Goal: Task Accomplishment & Management: Use online tool/utility

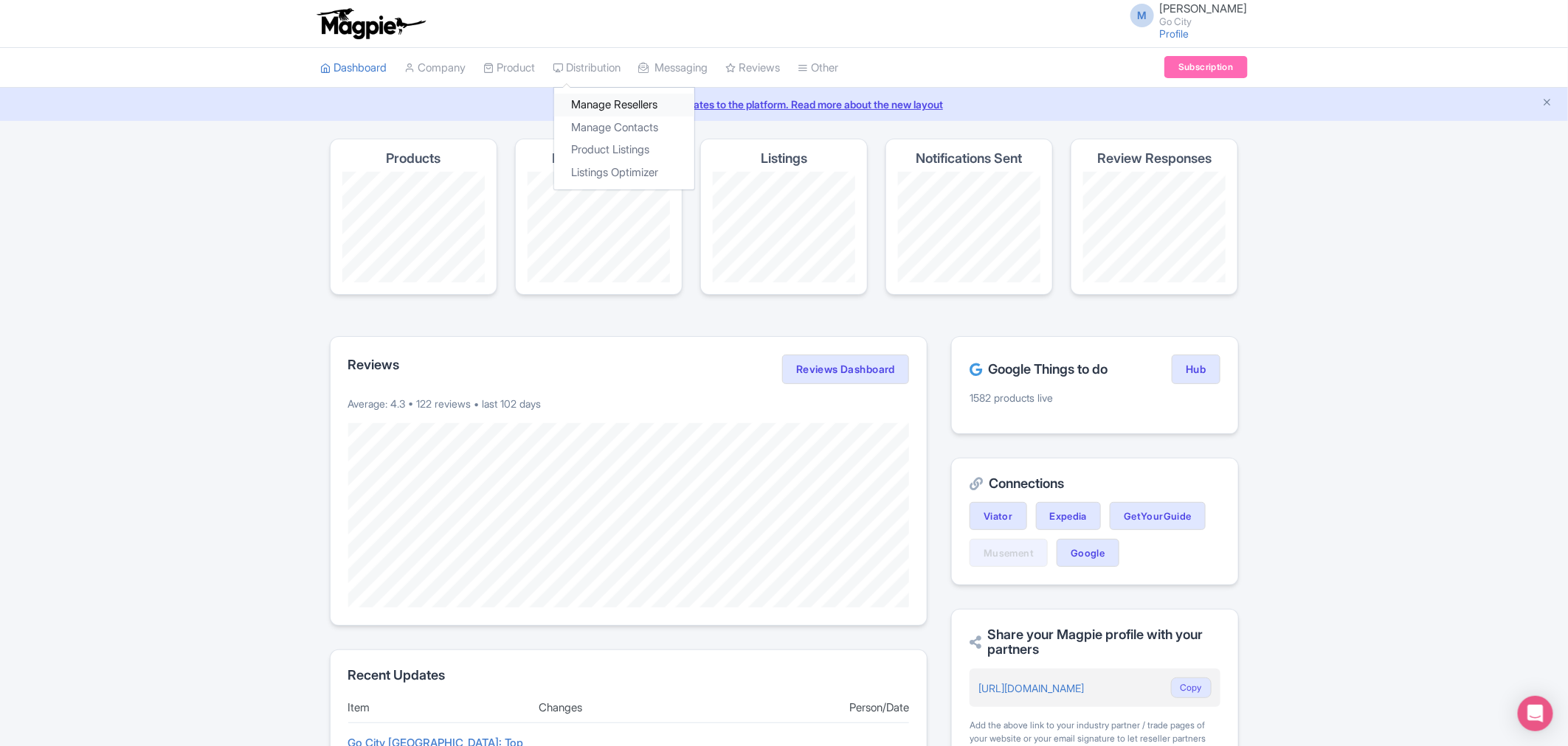
click at [617, 103] on link "Manage Resellers" at bounding box center [624, 105] width 140 height 23
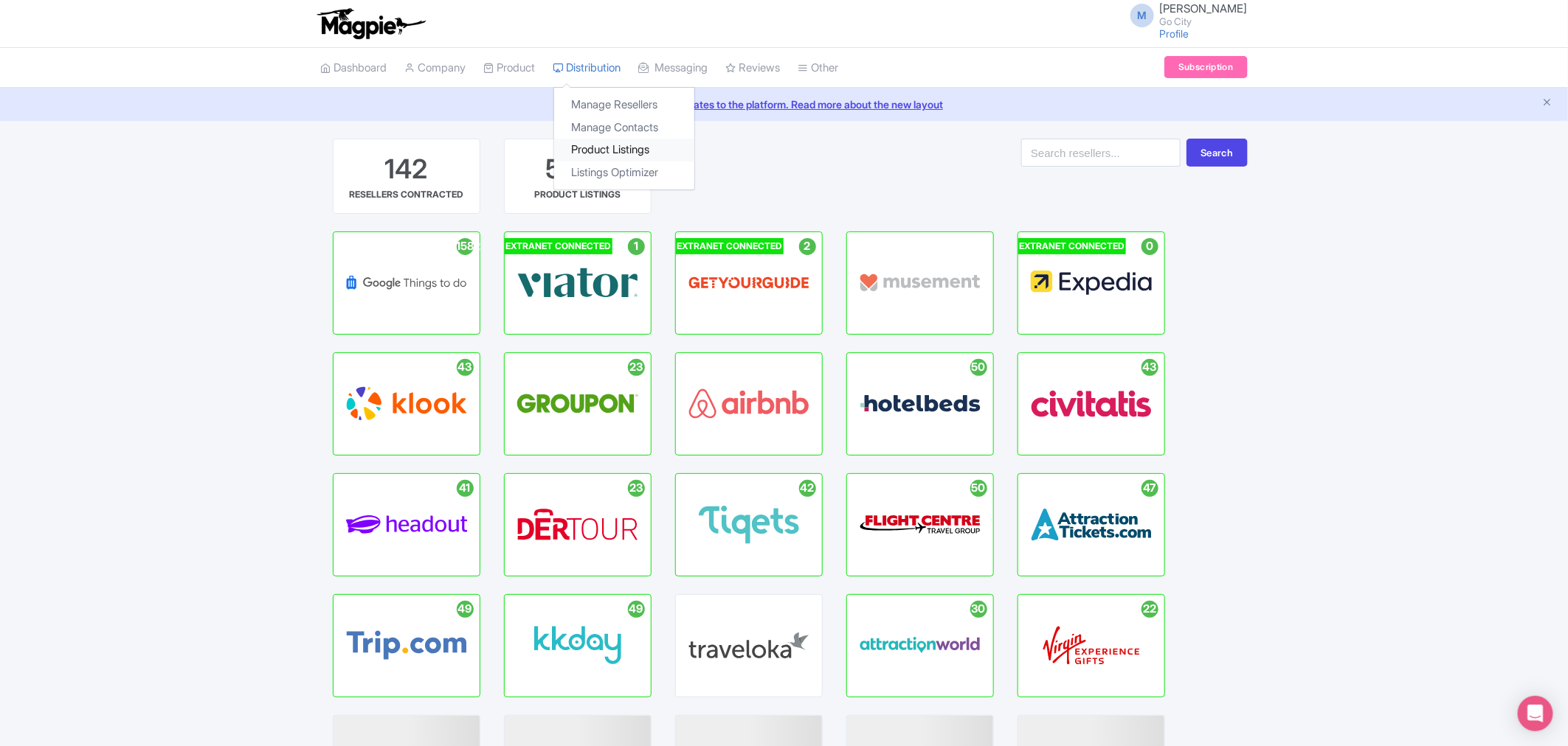
click at [624, 145] on link "Product Listings" at bounding box center [624, 149] width 140 height 23
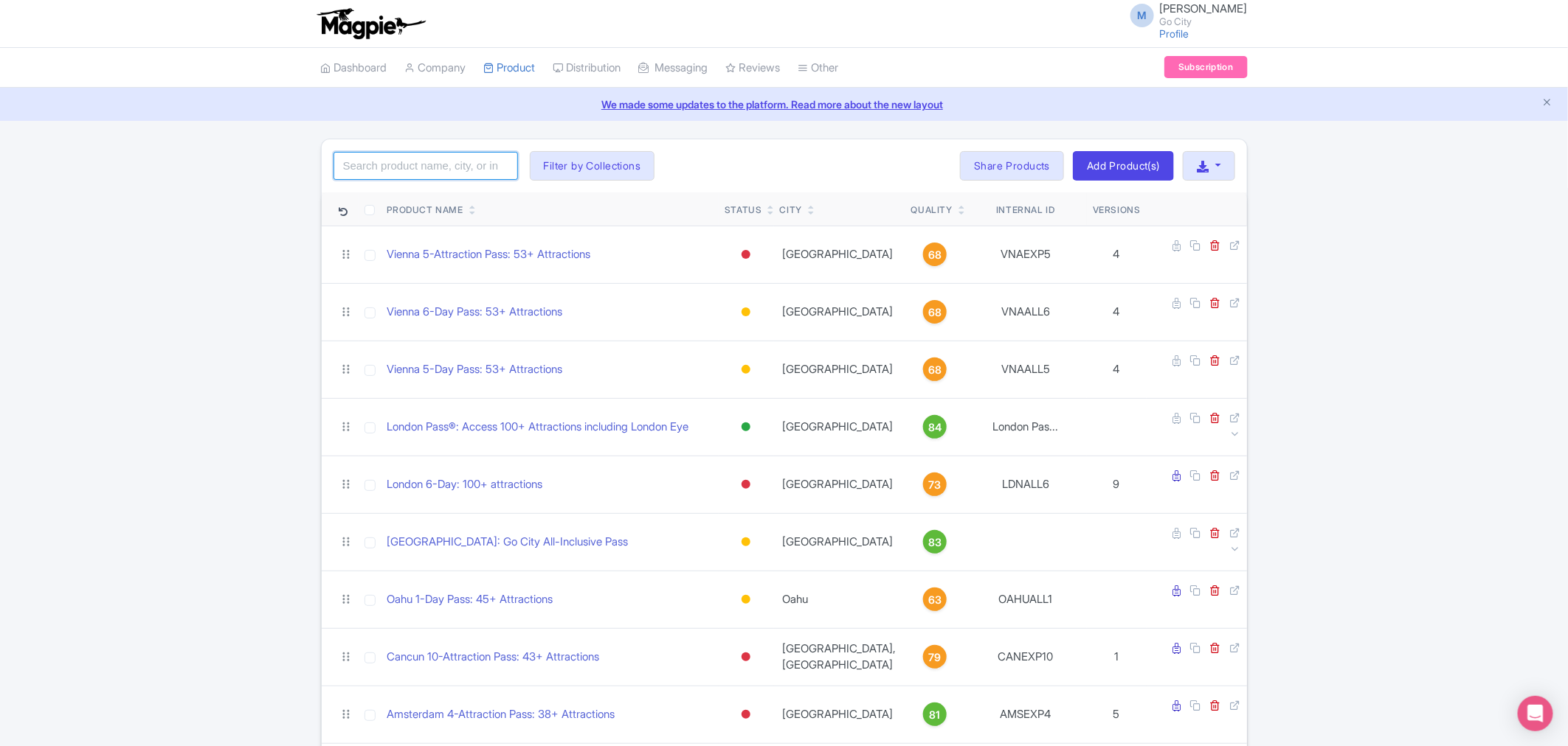
click at [421, 159] on input "search" at bounding box center [425, 166] width 184 height 28
type input "san diego"
click button "Search" at bounding box center [0, 0] width 0 height 0
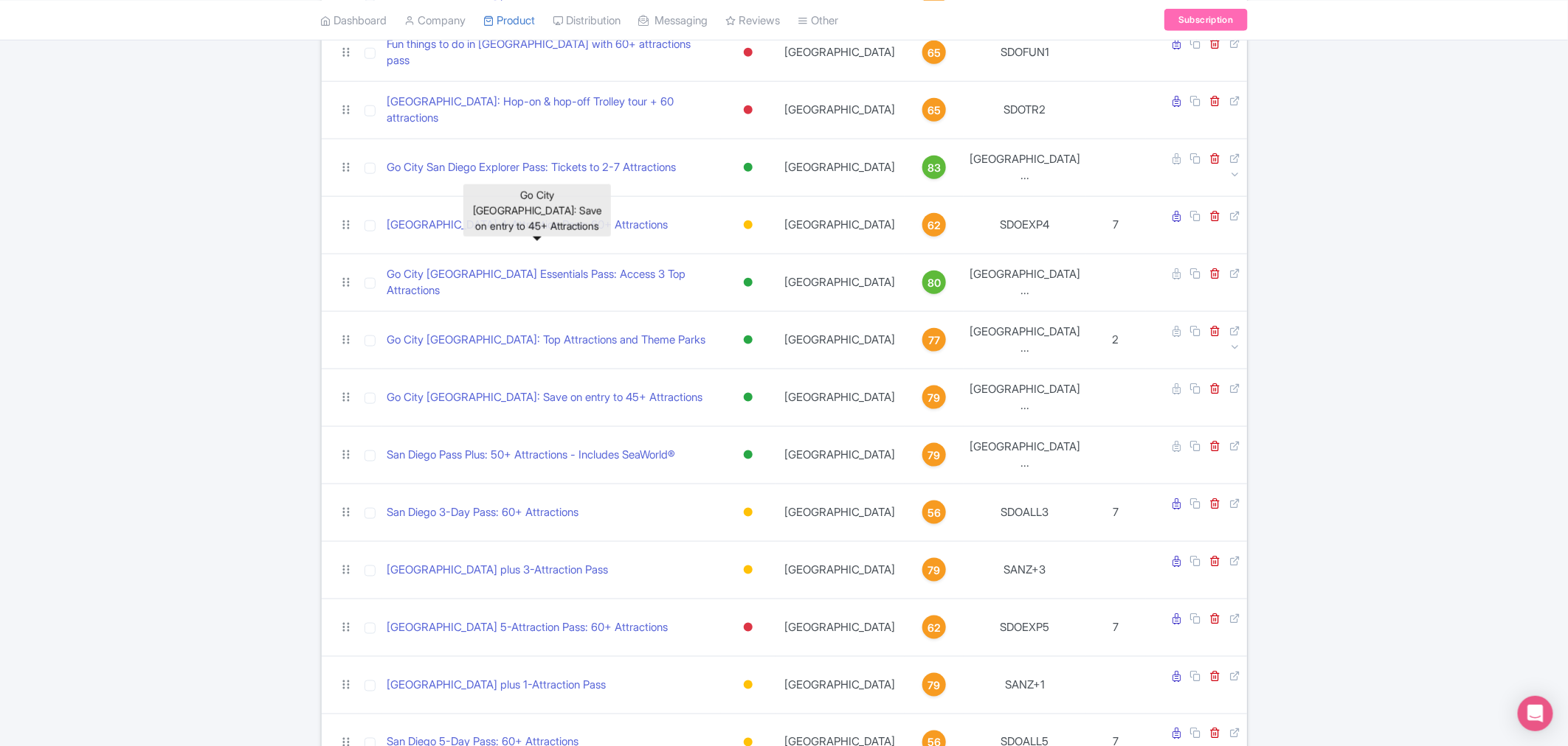
scroll to position [491, 0]
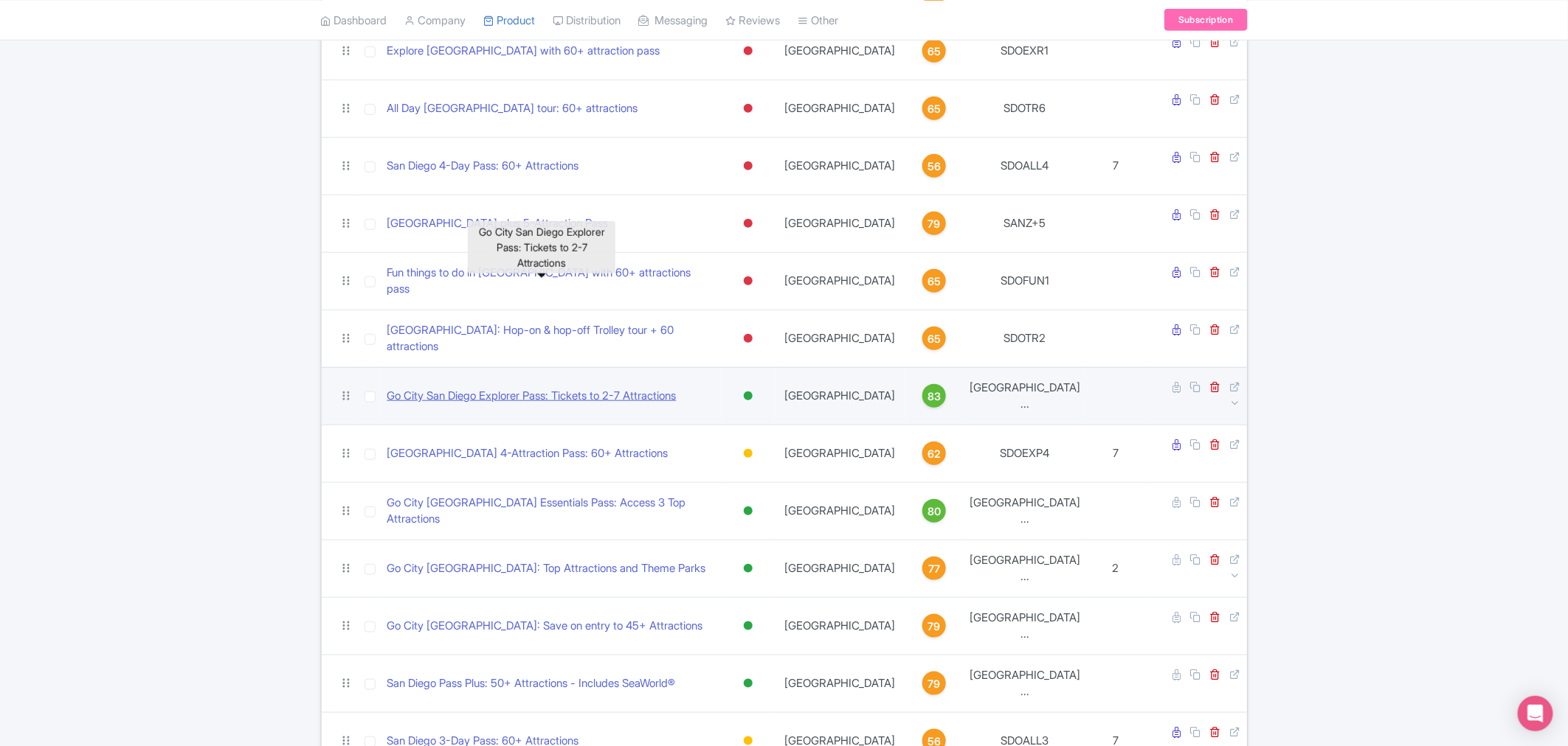
click at [600, 388] on link "Go City San Diego Explorer Pass: Tickets to 2-7 Attractions" at bounding box center [532, 396] width 289 height 17
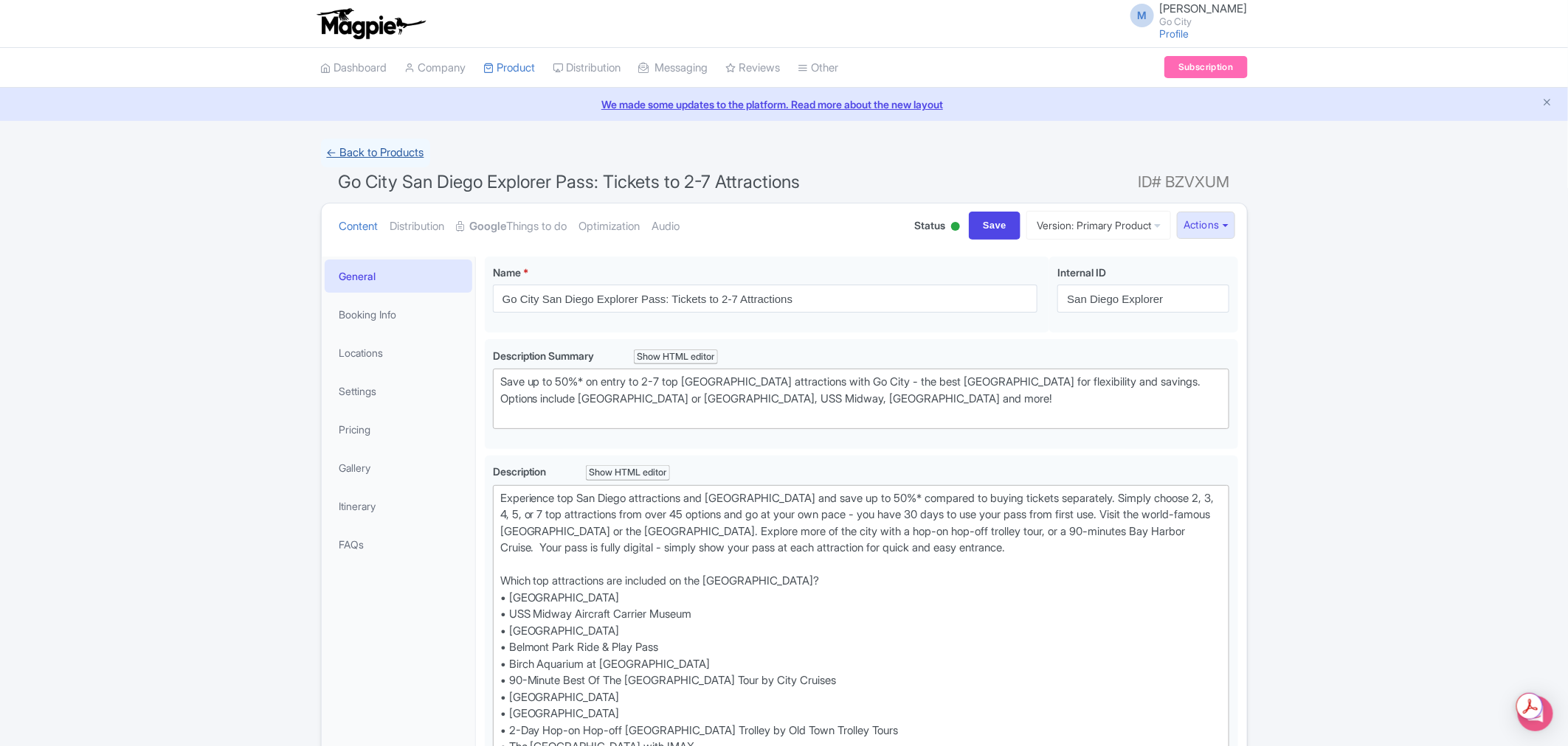
click at [404, 155] on link "← Back to Products" at bounding box center [375, 152] width 109 height 29
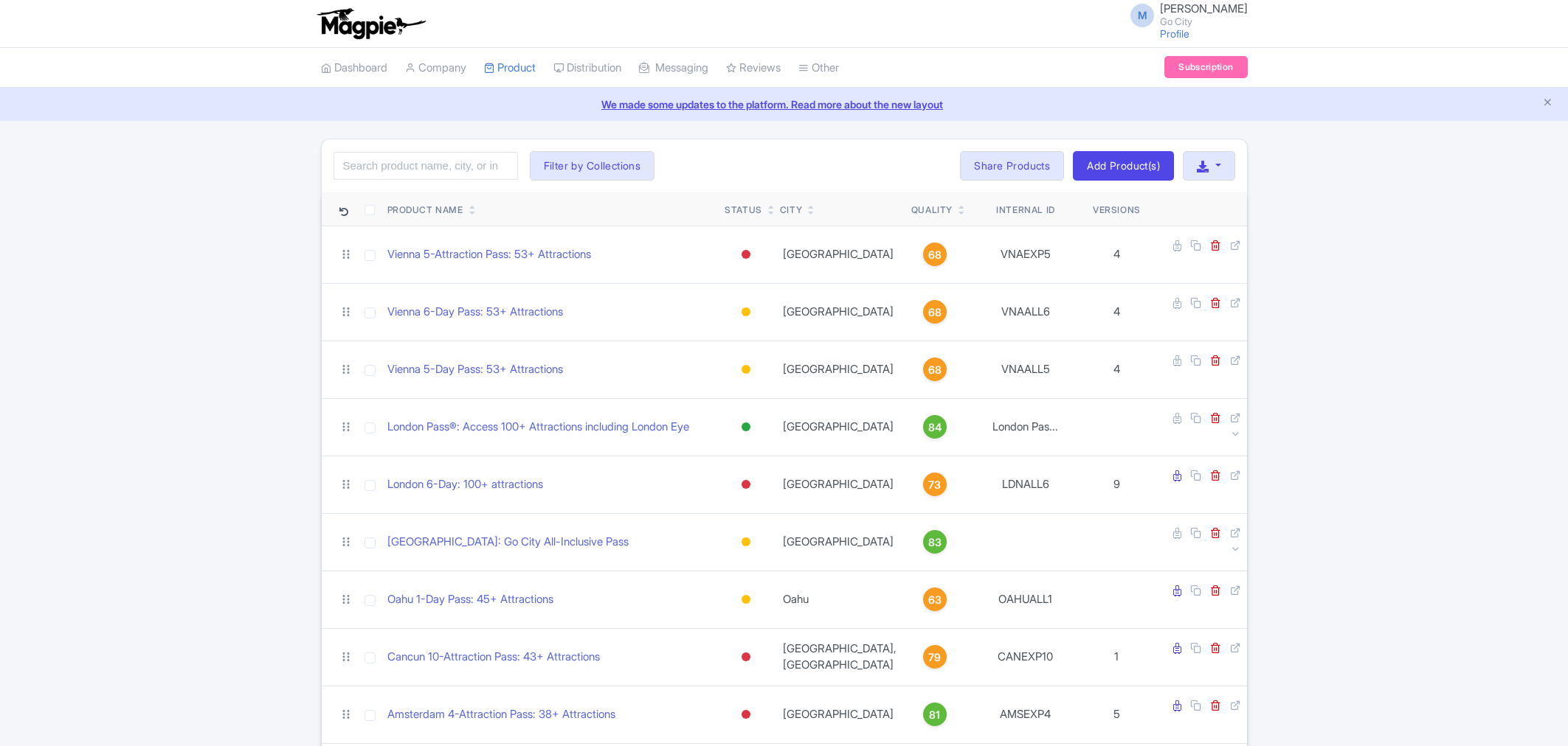
click at [437, 166] on input "search" at bounding box center [425, 166] width 184 height 28
type input "[GEOGRAPHIC_DATA]"
click button "Search" at bounding box center [0, 0] width 0 height 0
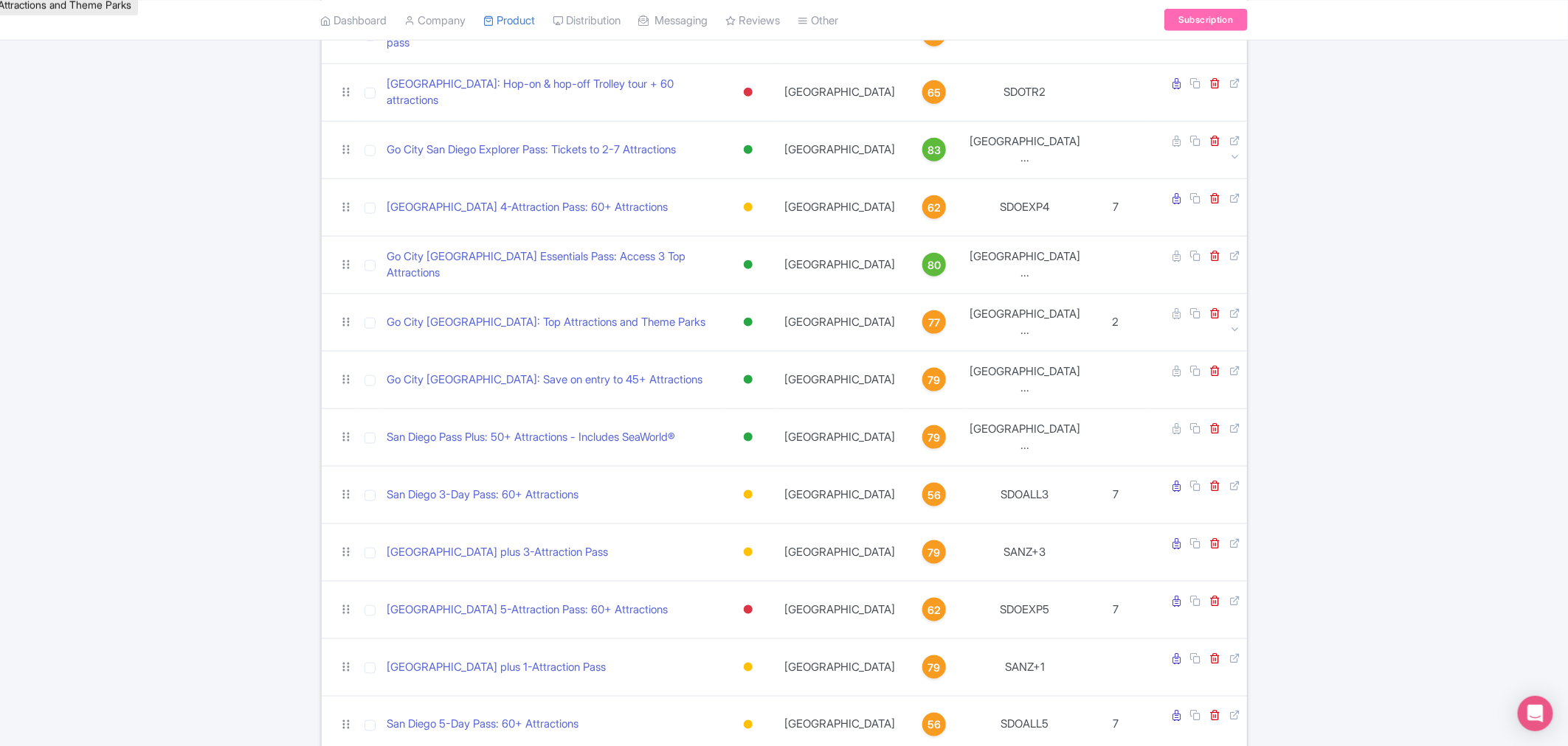
scroll to position [655, 0]
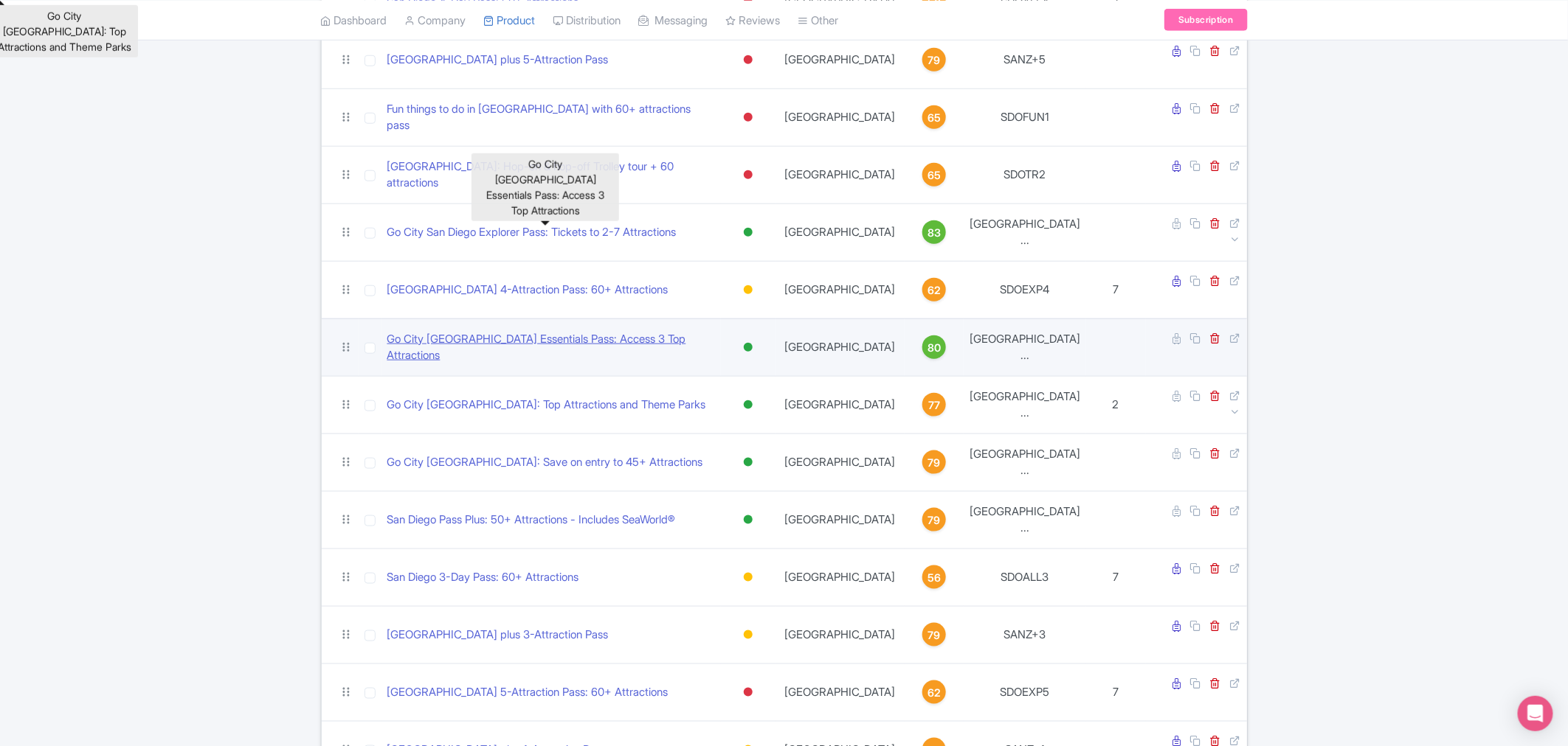
click at [491, 331] on link "Go City San Diego Essentials Pass: Access 3 Top Attractions" at bounding box center [551, 347] width 328 height 33
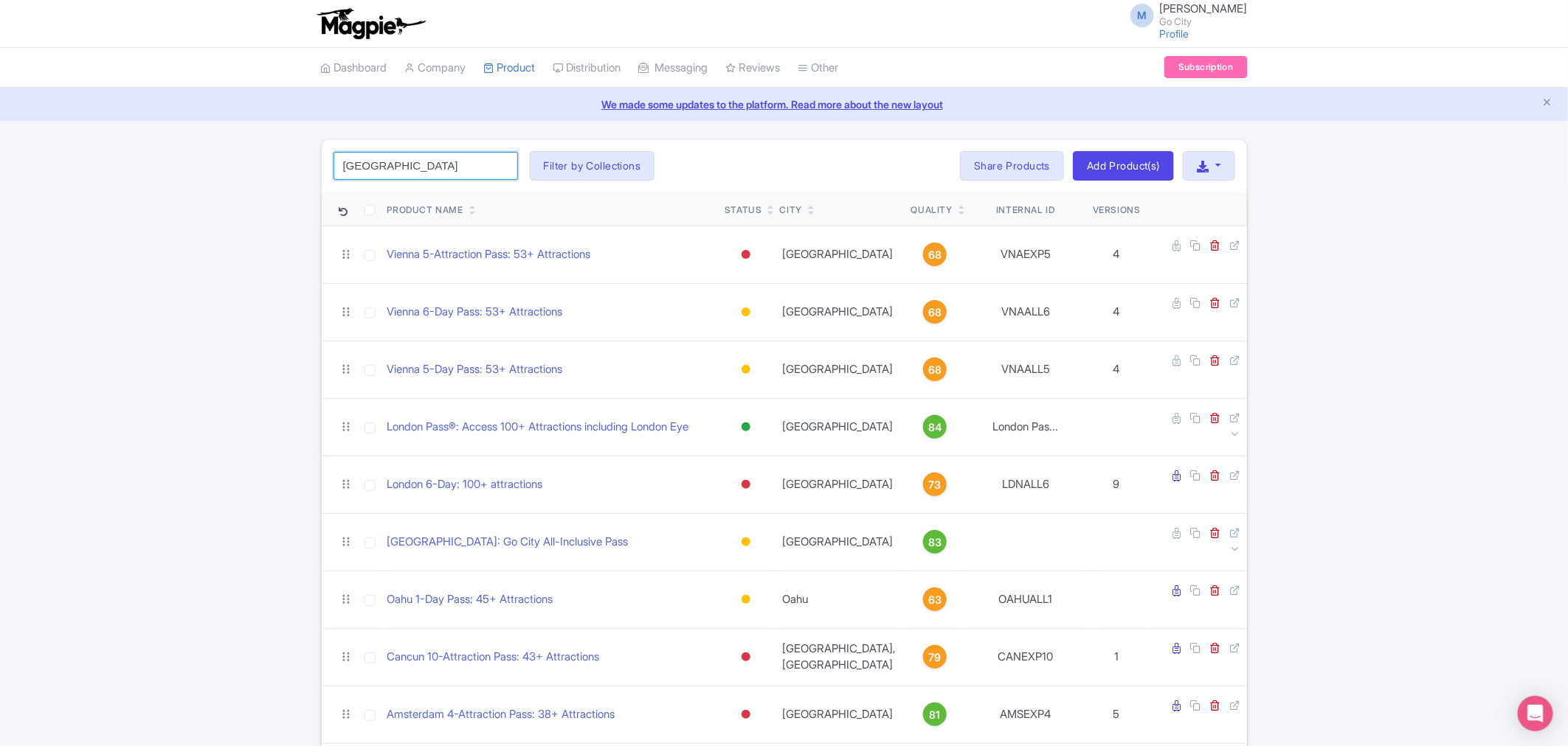
click at [438, 164] on input "san diego" at bounding box center [425, 166] width 184 height 28
click button "Search" at bounding box center [0, 0] width 0 height 0
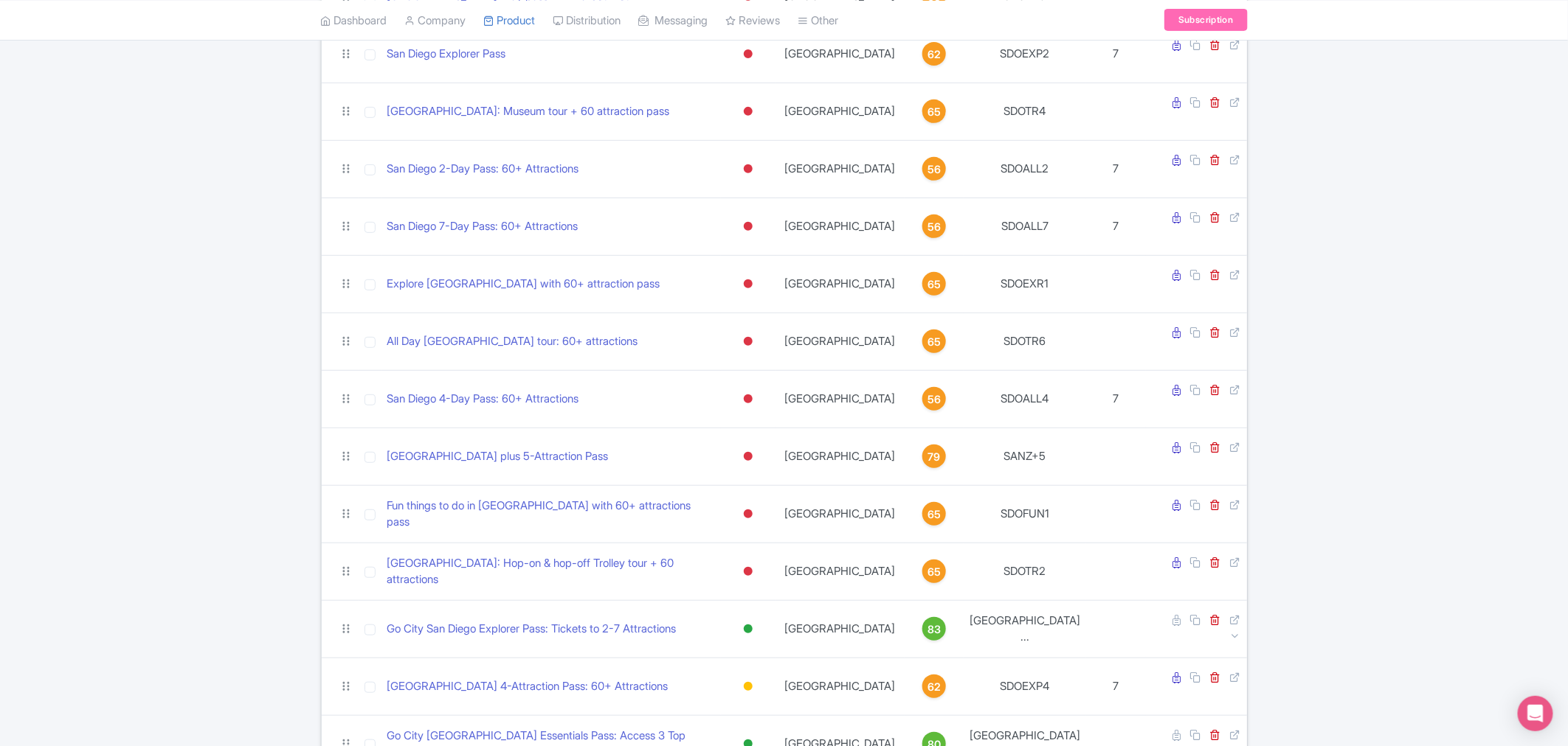
scroll to position [573, 0]
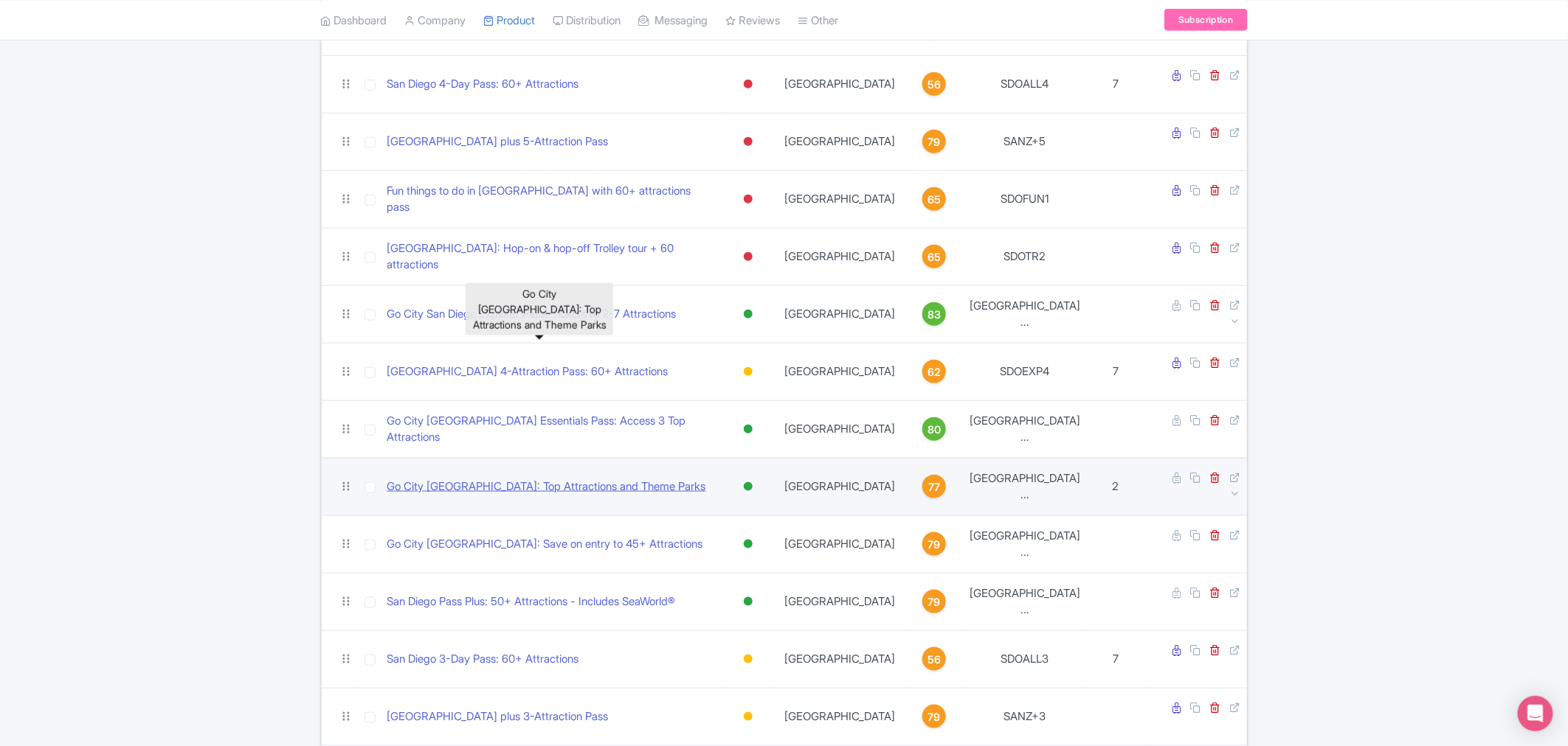
click at [608, 479] on link "Go City [GEOGRAPHIC_DATA]: Top Attractions and Theme Parks" at bounding box center [547, 487] width 319 height 17
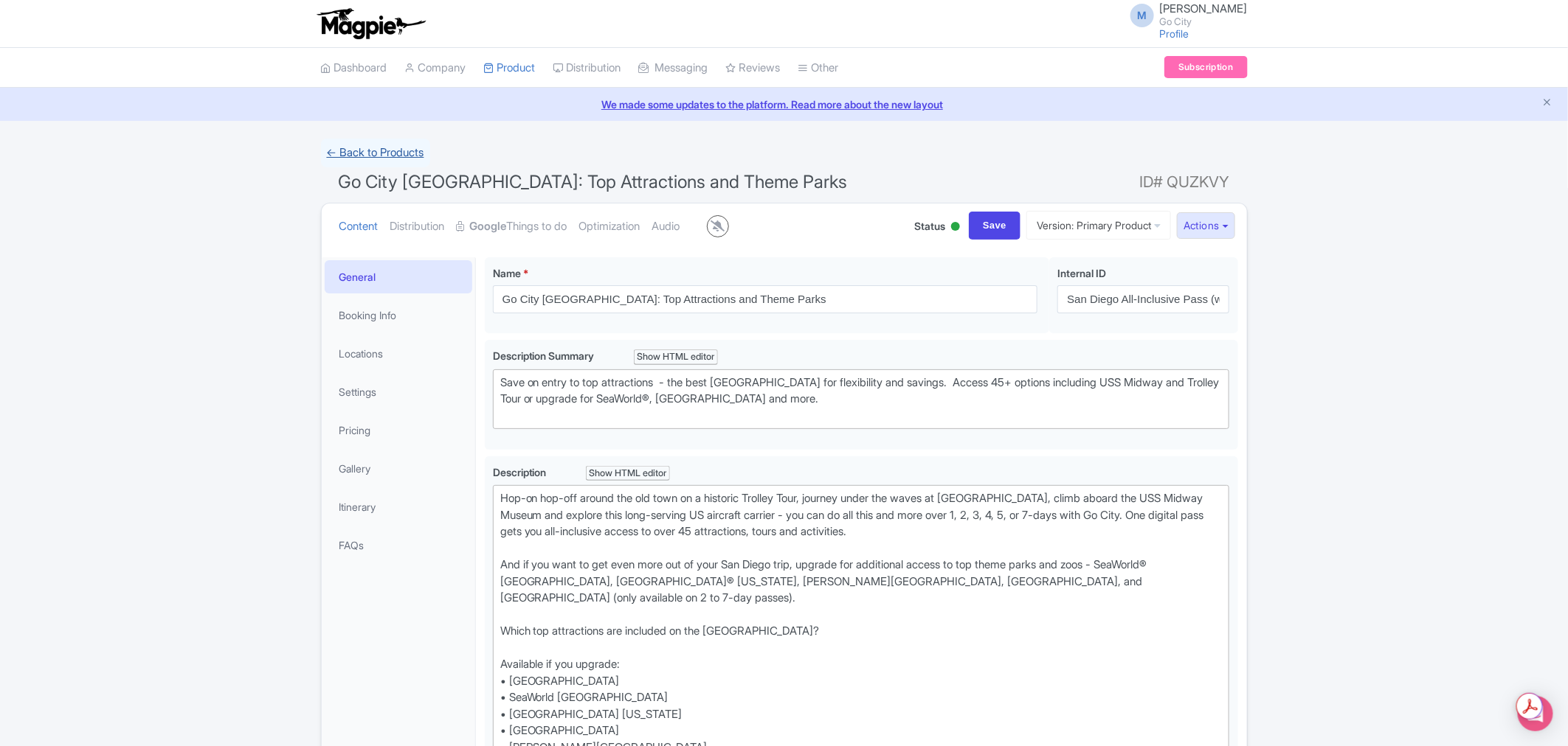
click at [358, 151] on link "← Back to Products" at bounding box center [375, 152] width 109 height 29
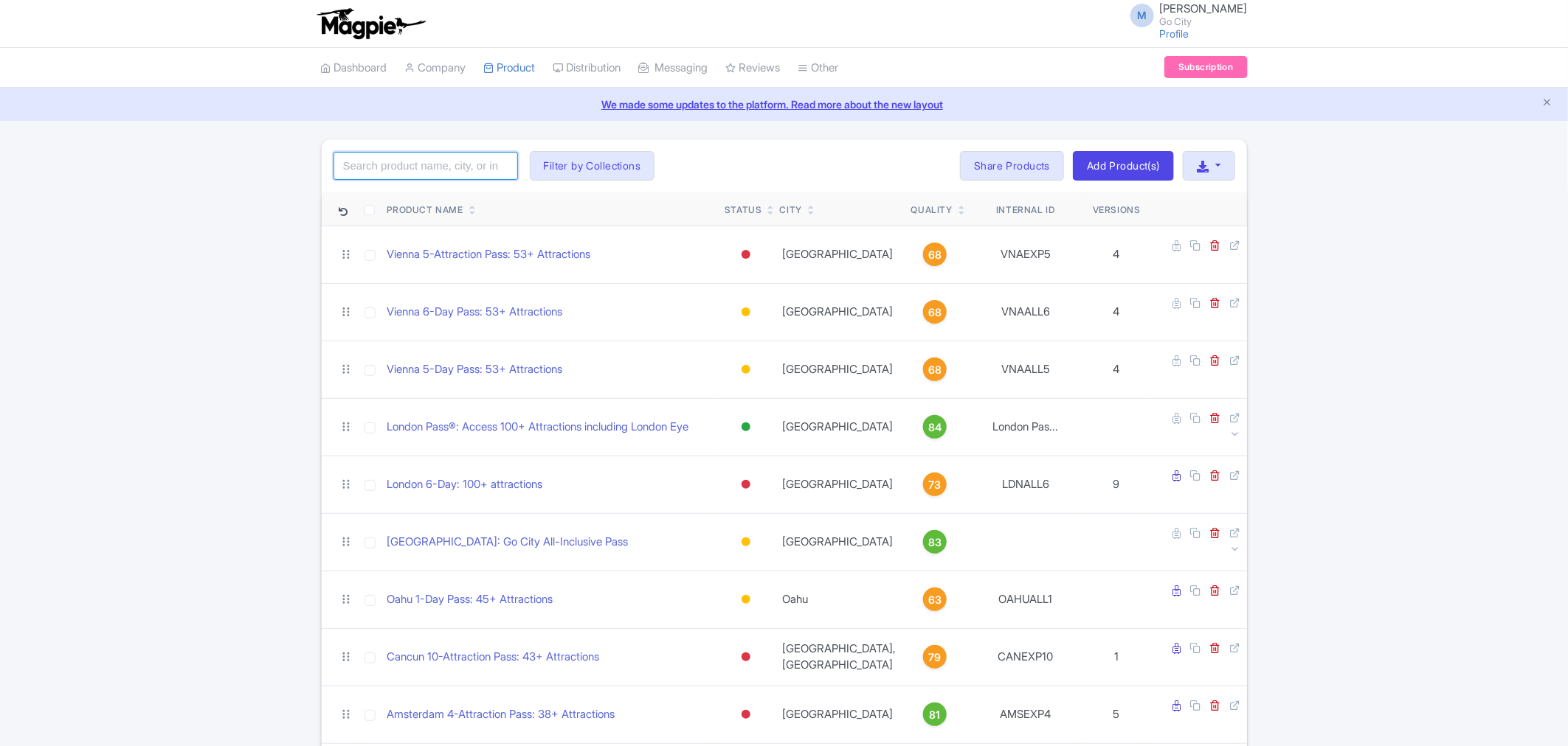
click at [421, 165] on input "search" at bounding box center [425, 166] width 184 height 28
type input "[GEOGRAPHIC_DATA]"
click button "Search" at bounding box center [0, 0] width 0 height 0
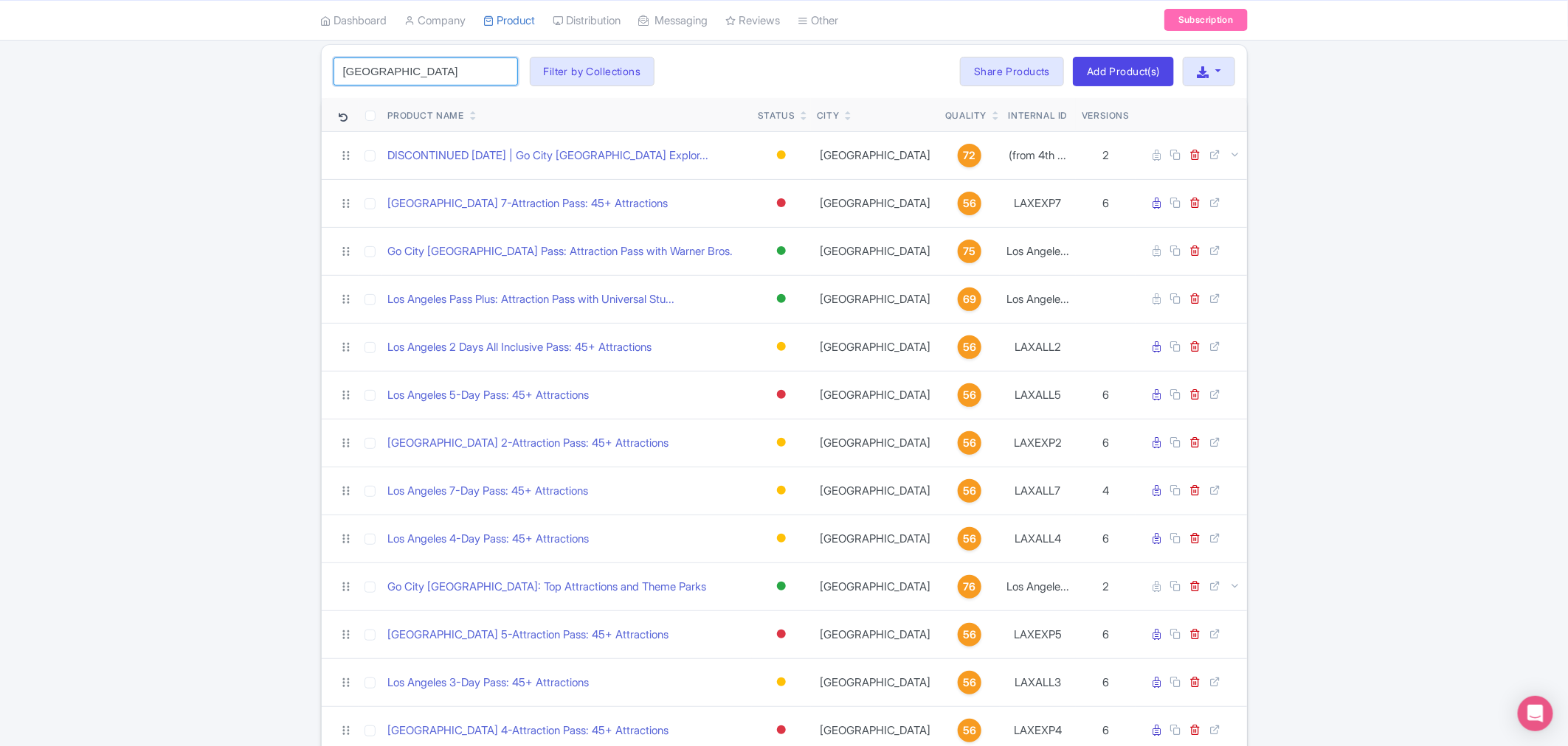
scroll to position [51, 0]
